Goal: Transaction & Acquisition: Purchase product/service

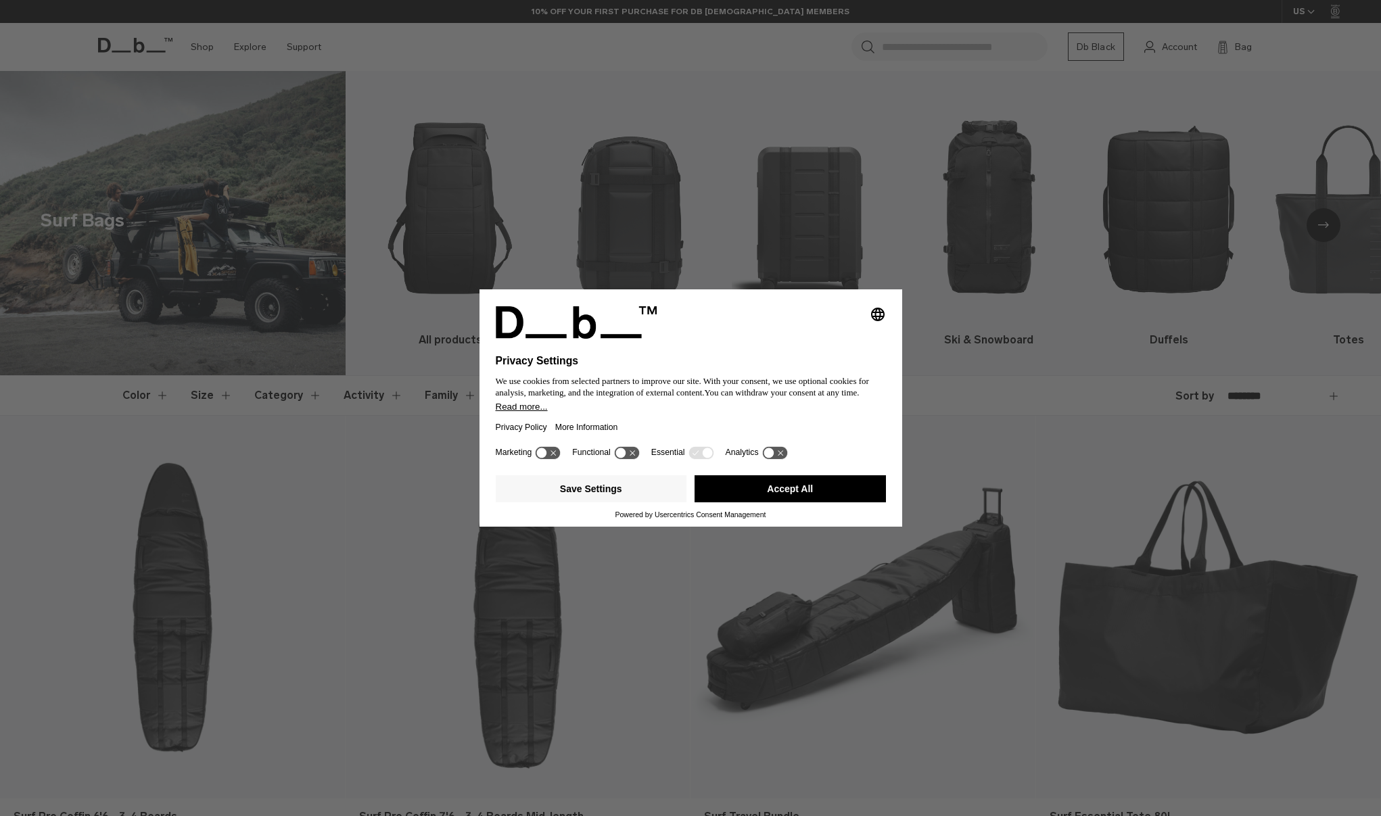
click at [749, 490] on button "Accept All" at bounding box center [790, 488] width 191 height 27
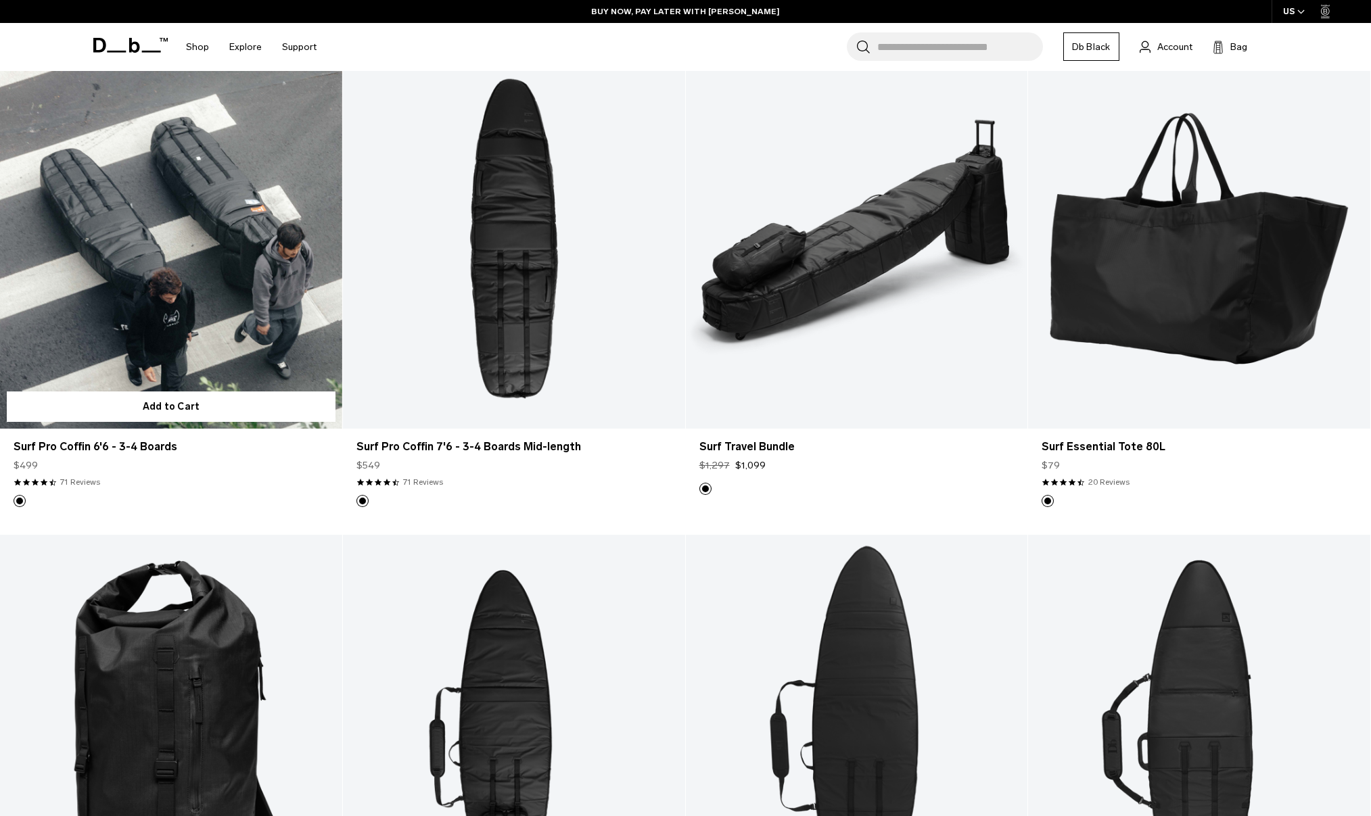
scroll to position [374, 0]
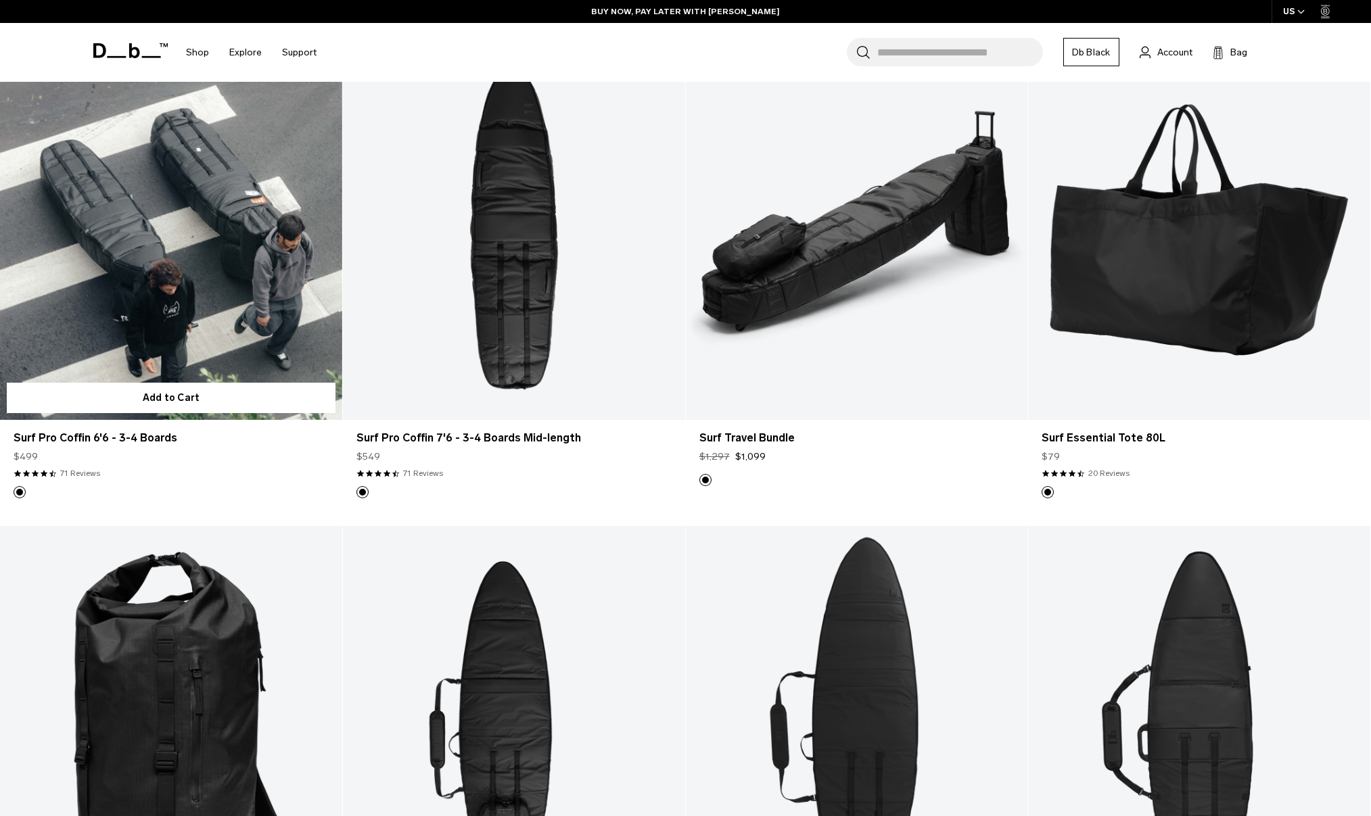
click at [183, 287] on link "Surf Pro Coffin 6'6 - 3-4 Boards" at bounding box center [171, 230] width 342 height 380
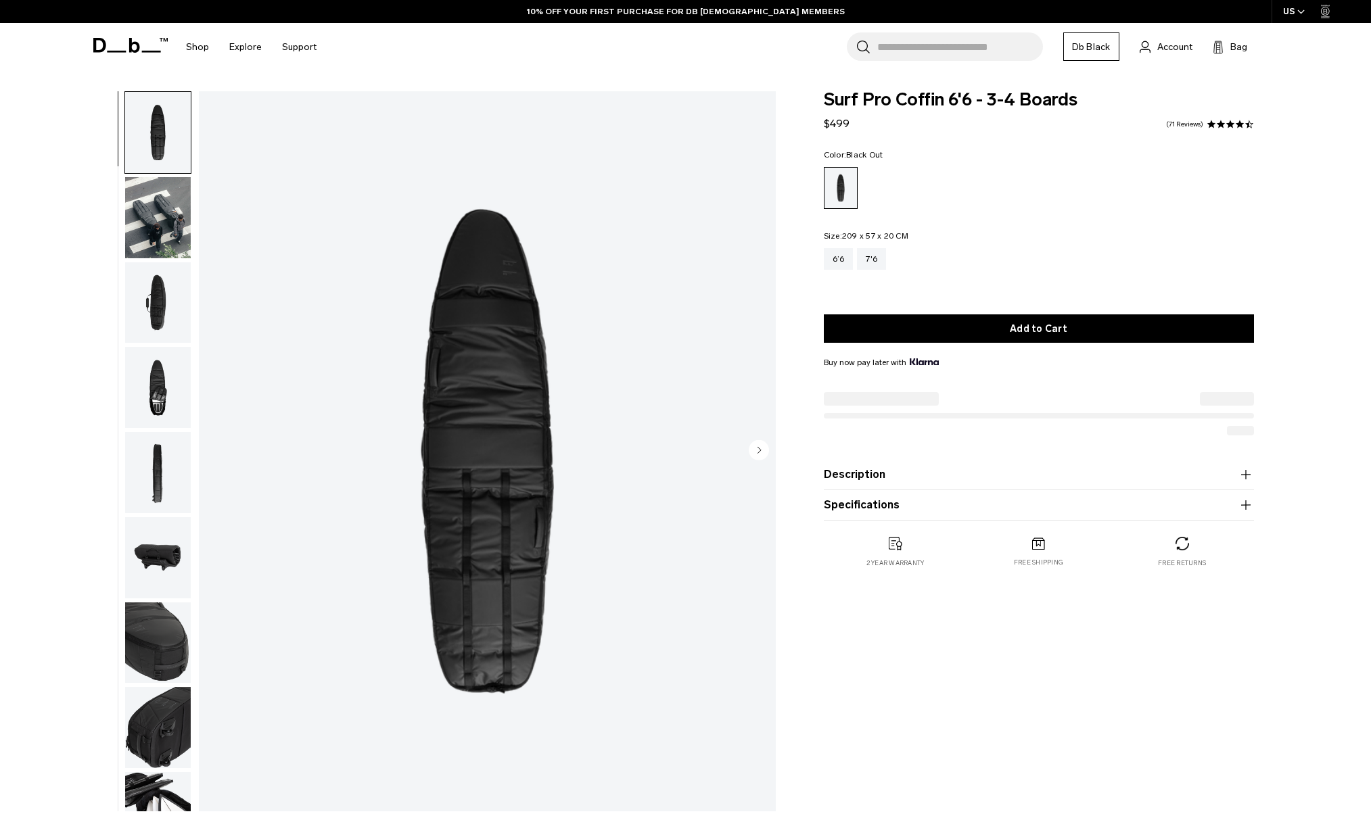
click at [178, 206] on img "button" at bounding box center [158, 217] width 66 height 81
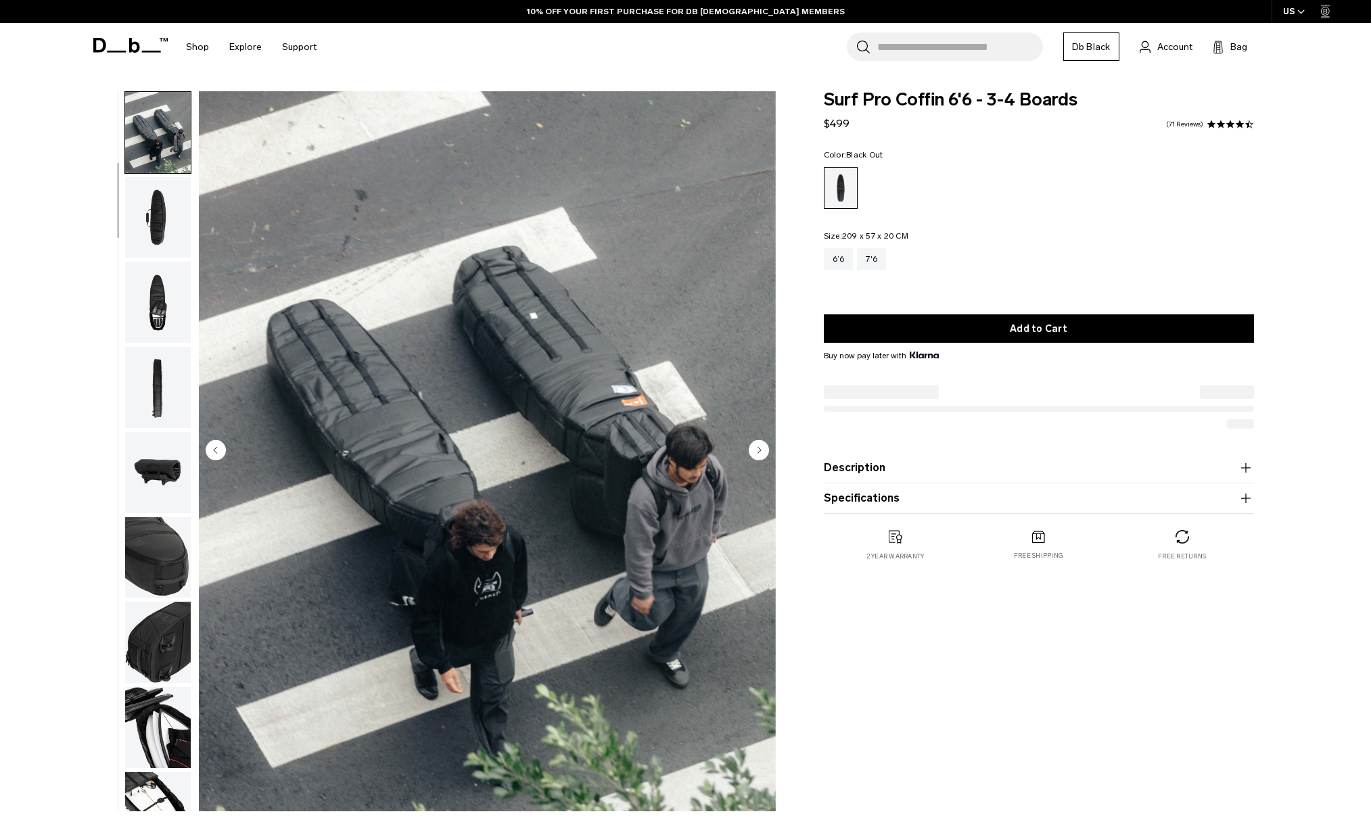
click at [156, 223] on img "button" at bounding box center [158, 217] width 66 height 81
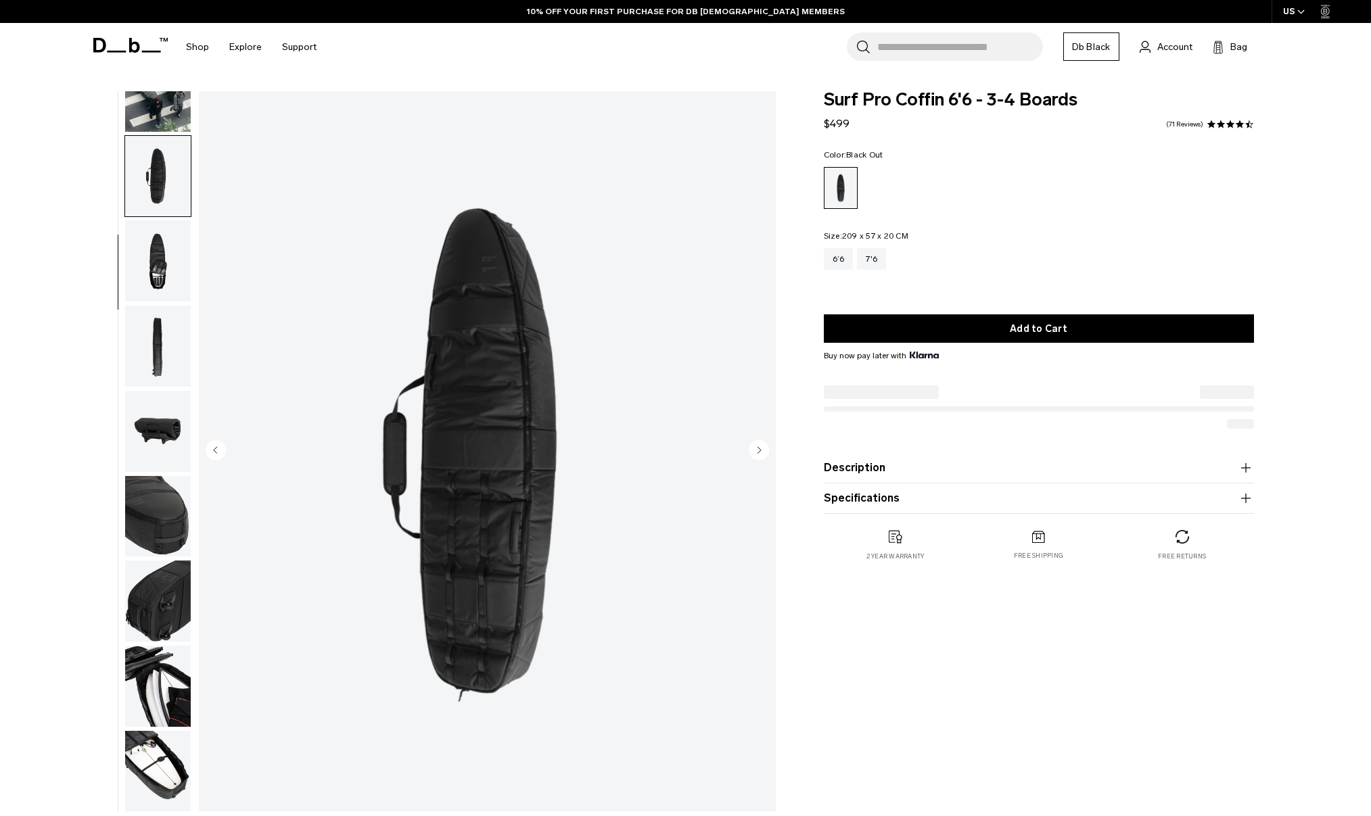
scroll to position [128, 0]
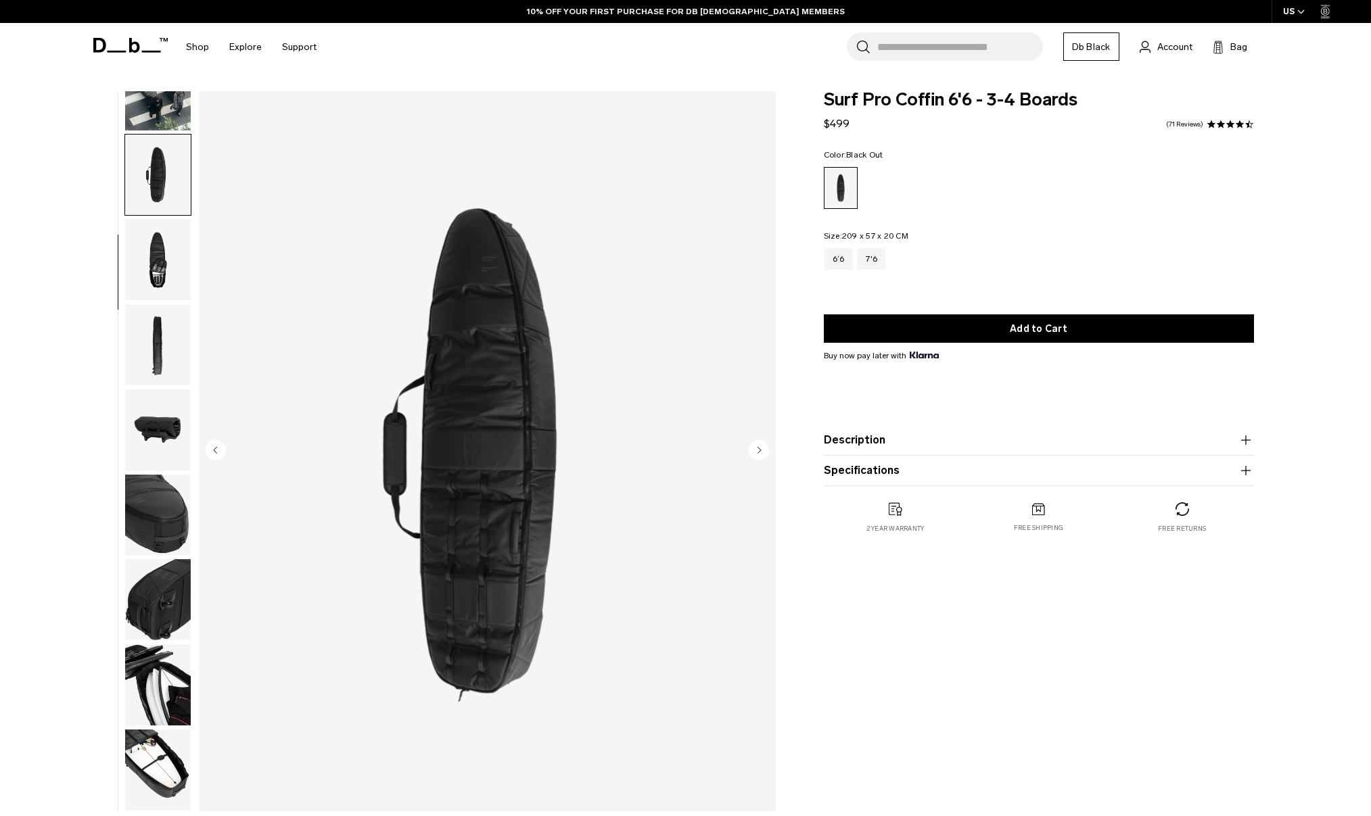
click at [156, 269] on img "button" at bounding box center [158, 259] width 66 height 81
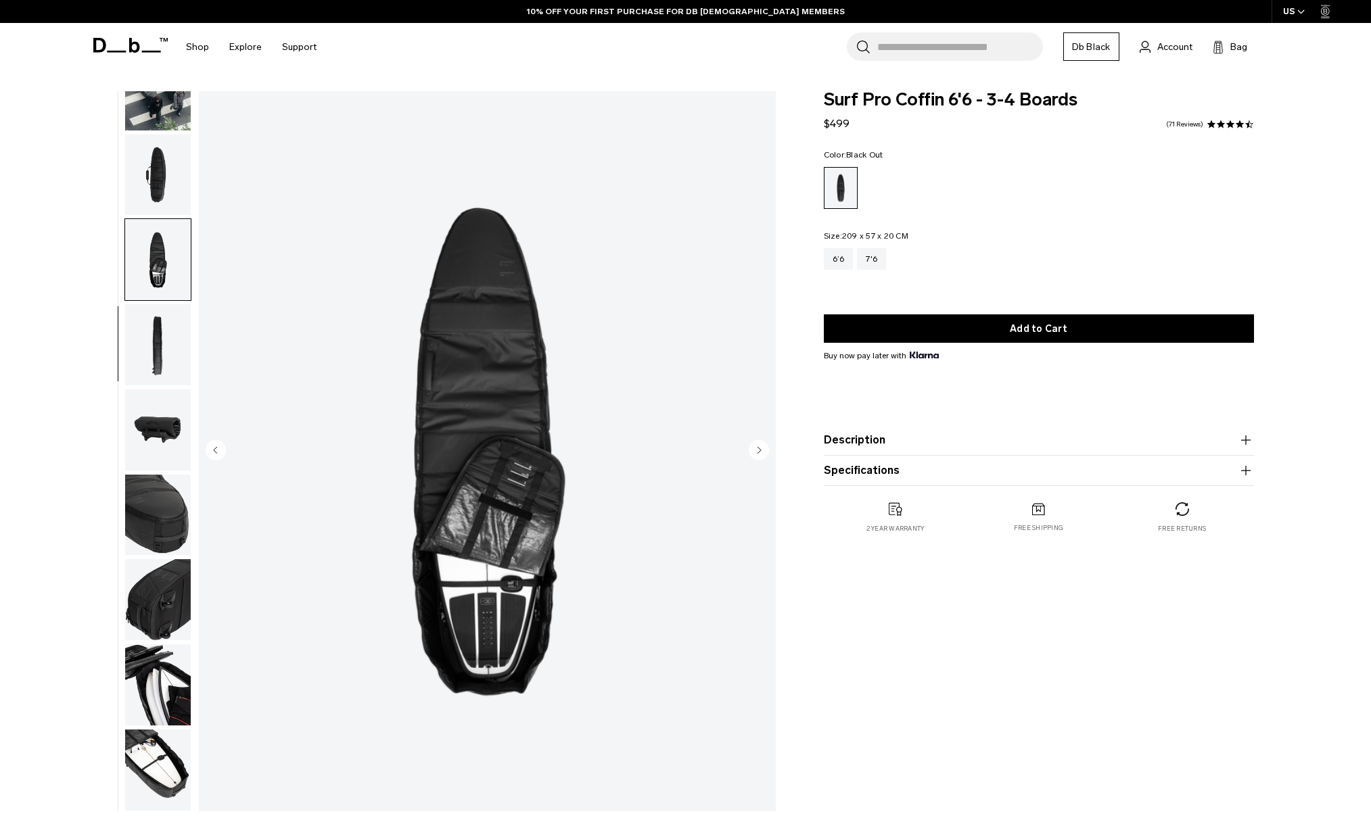
click at [150, 348] on img "button" at bounding box center [158, 344] width 66 height 81
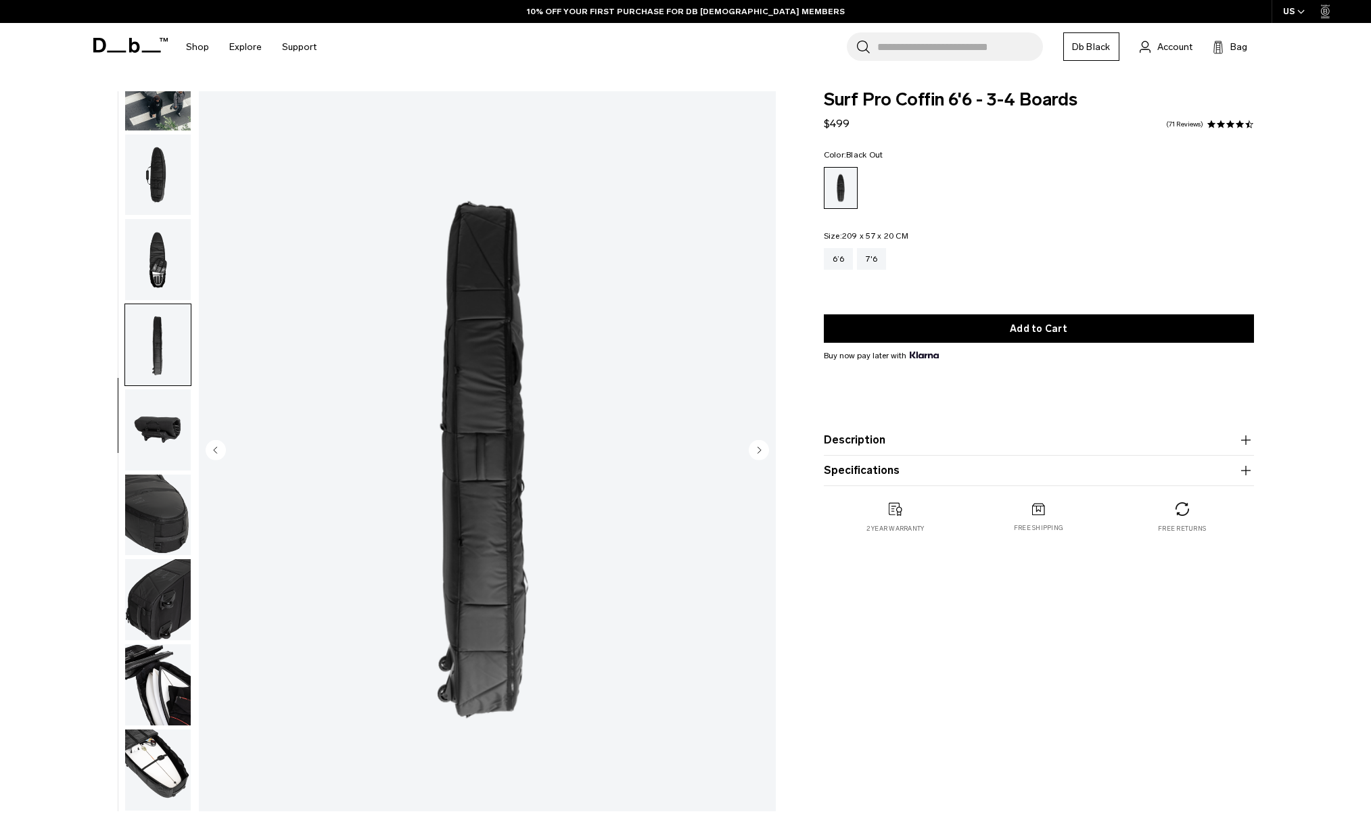
click at [162, 432] on img "button" at bounding box center [158, 430] width 66 height 81
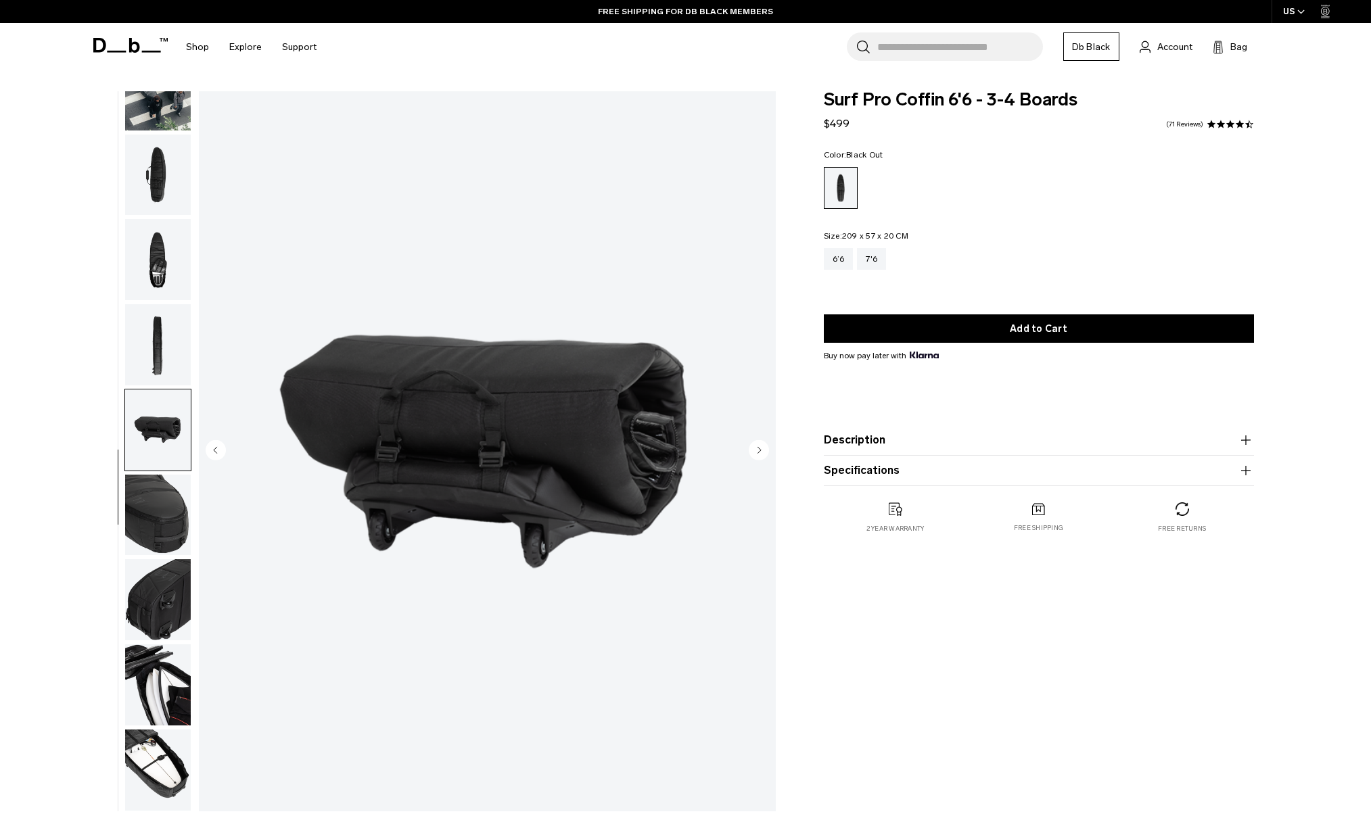
click at [157, 501] on img "button" at bounding box center [158, 515] width 66 height 81
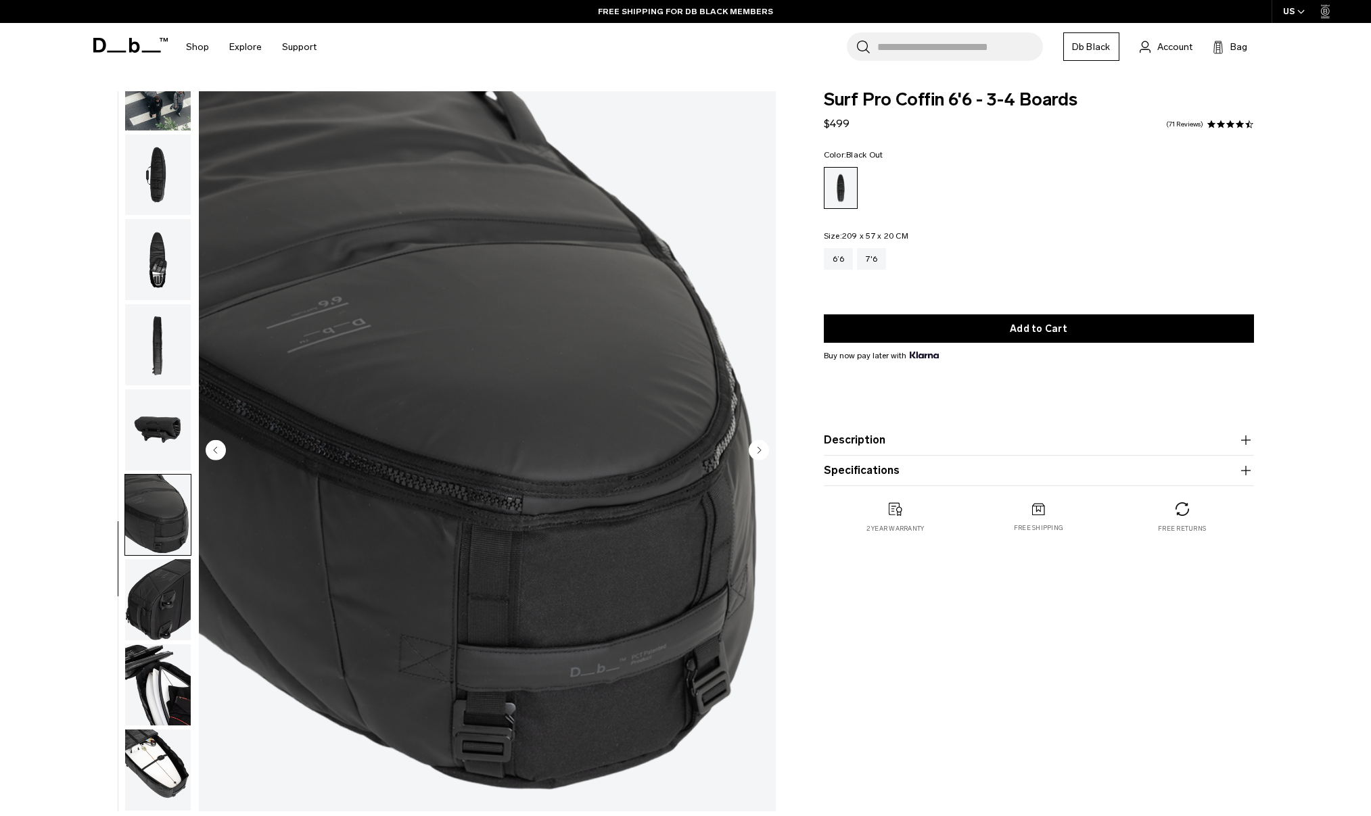
click at [160, 605] on img "button" at bounding box center [158, 599] width 66 height 81
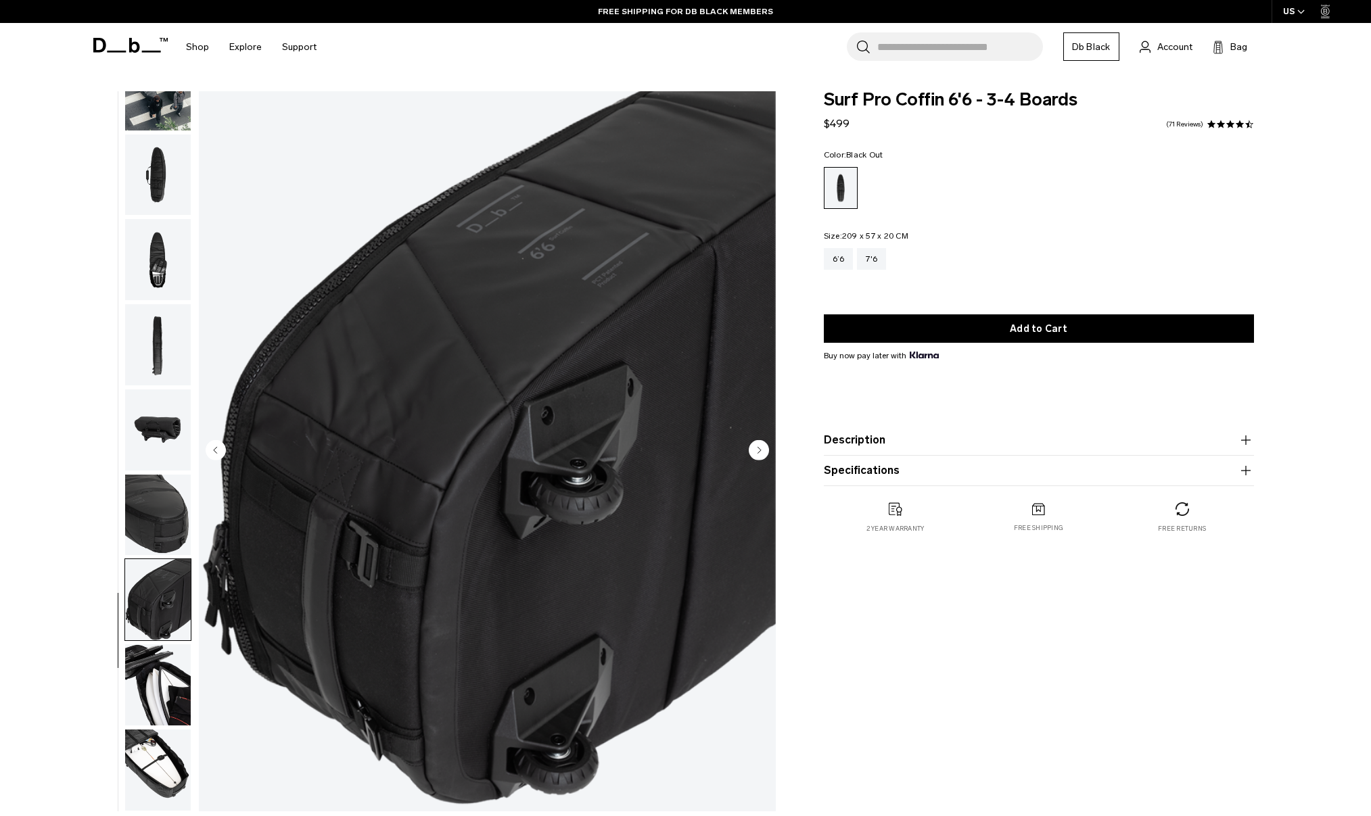
click at [174, 675] on img "button" at bounding box center [158, 685] width 66 height 81
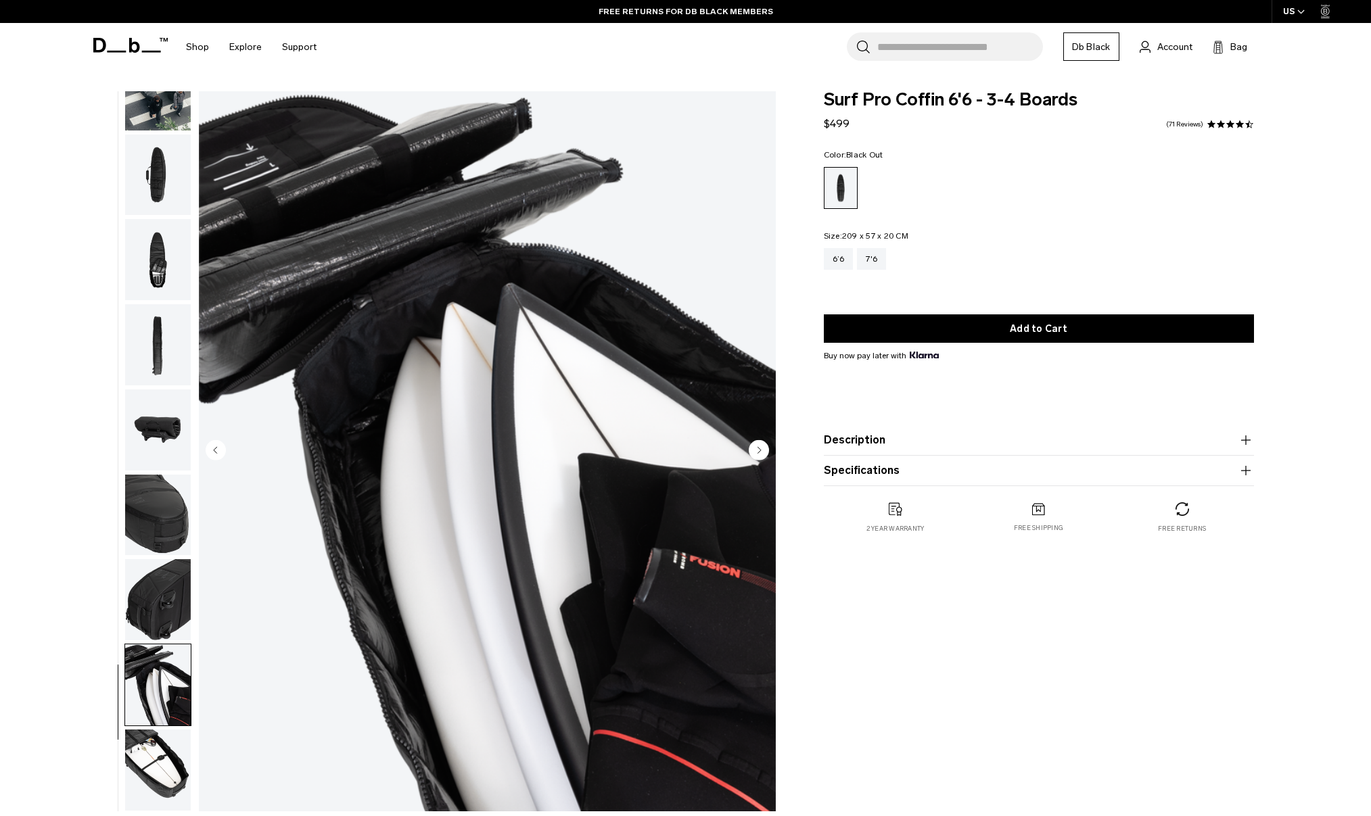
click at [166, 765] on img "button" at bounding box center [158, 770] width 66 height 81
